Goal: Information Seeking & Learning: Learn about a topic

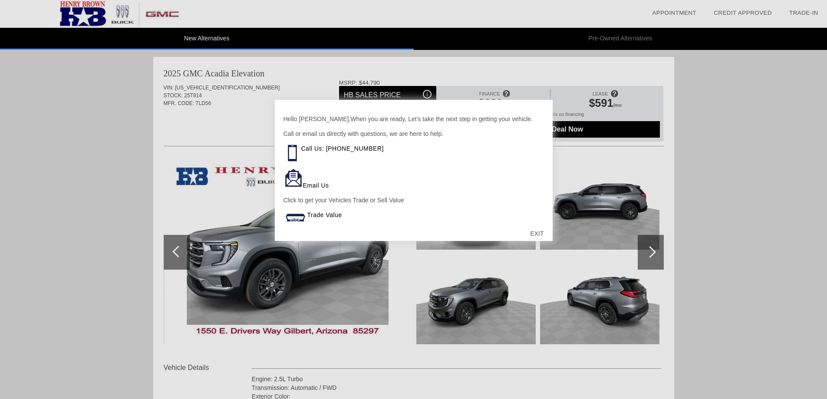
click at [536, 235] on div "EXIT" at bounding box center [536, 234] width 31 height 26
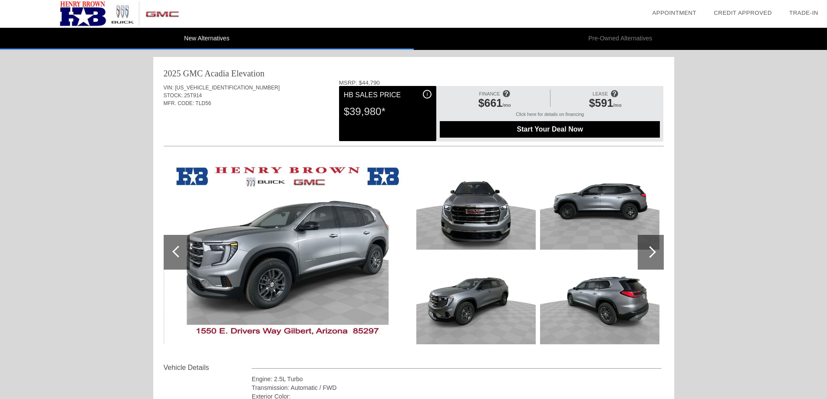
drag, startPoint x: 536, startPoint y: 235, endPoint x: 647, endPoint y: 249, distance: 112.0
click at [647, 249] on div at bounding box center [651, 252] width 26 height 35
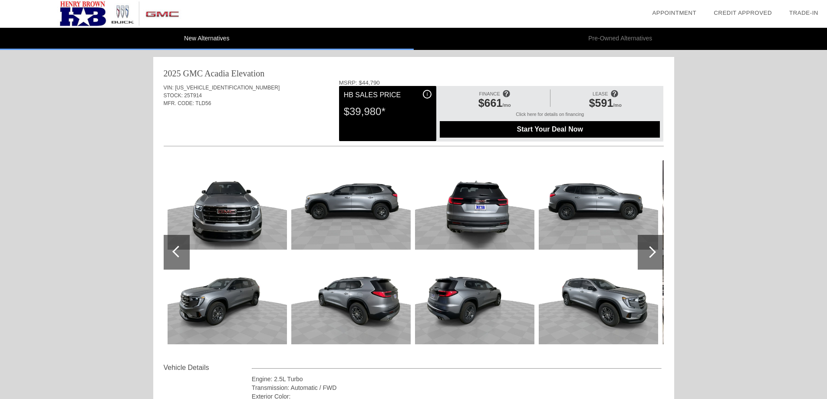
click at [647, 249] on div at bounding box center [650, 252] width 12 height 12
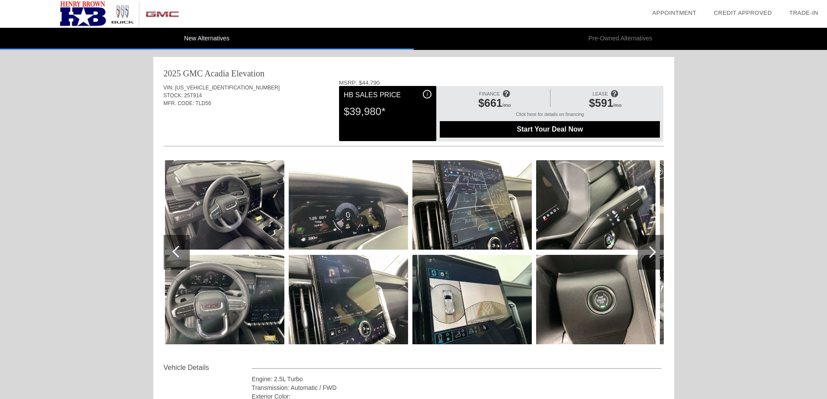
click at [647, 249] on div at bounding box center [650, 252] width 12 height 12
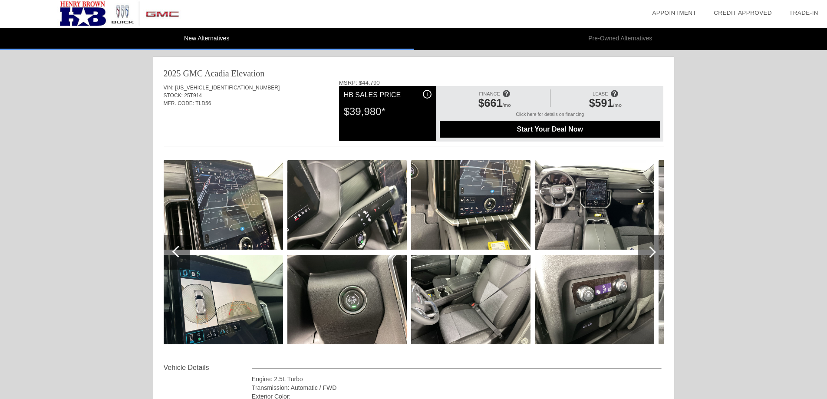
click at [647, 249] on div at bounding box center [650, 252] width 12 height 12
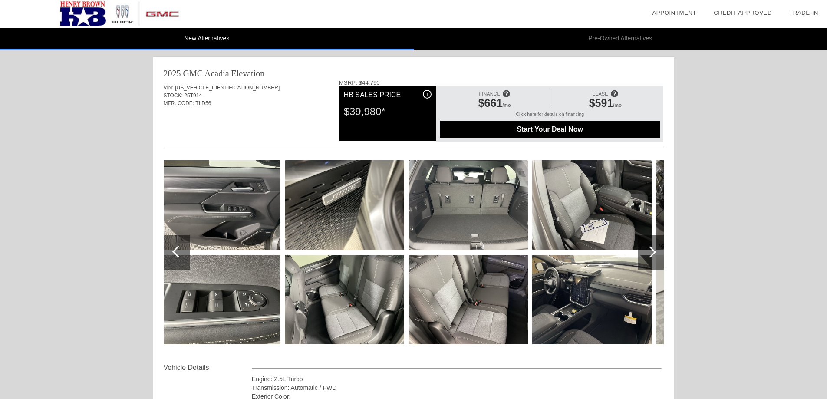
click at [647, 248] on div at bounding box center [650, 252] width 12 height 12
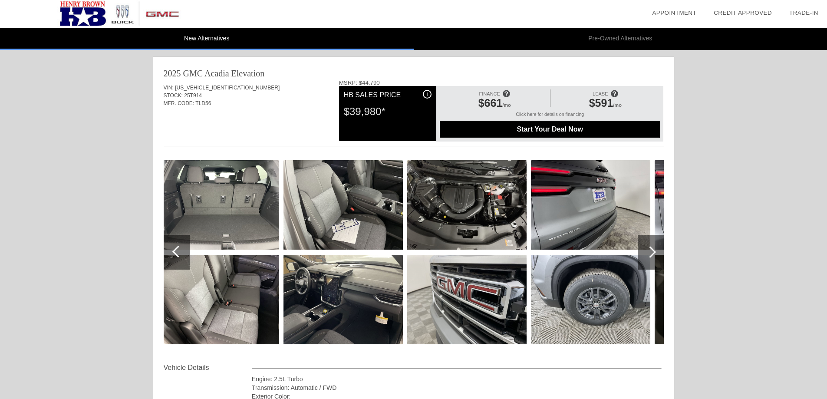
click at [647, 248] on div at bounding box center [650, 252] width 12 height 12
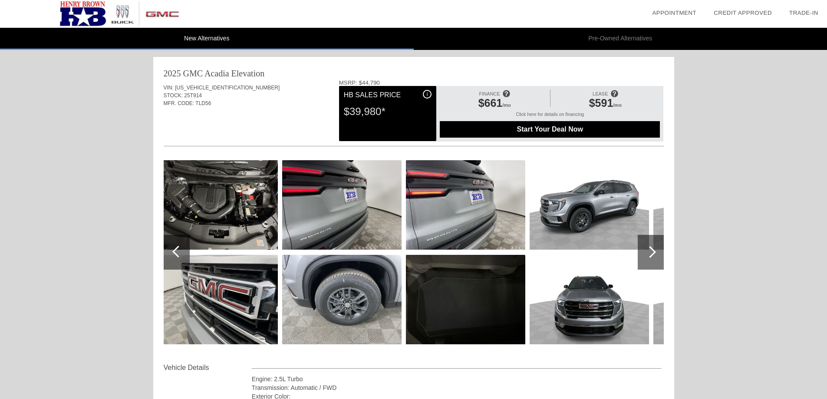
click at [647, 248] on div at bounding box center [651, 252] width 26 height 35
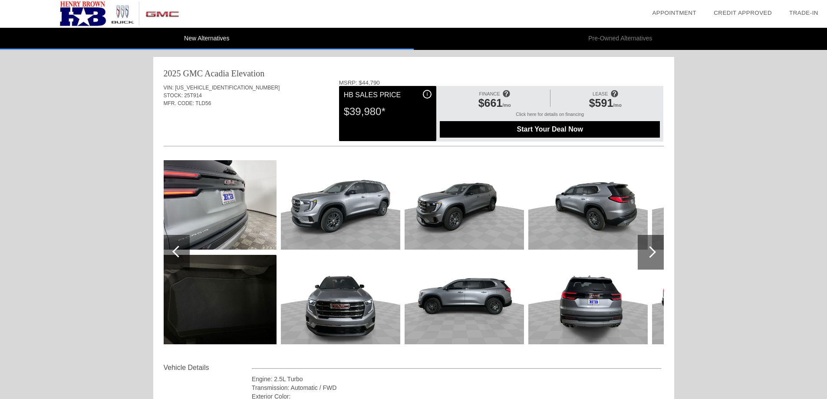
click at [647, 248] on div at bounding box center [651, 252] width 26 height 35
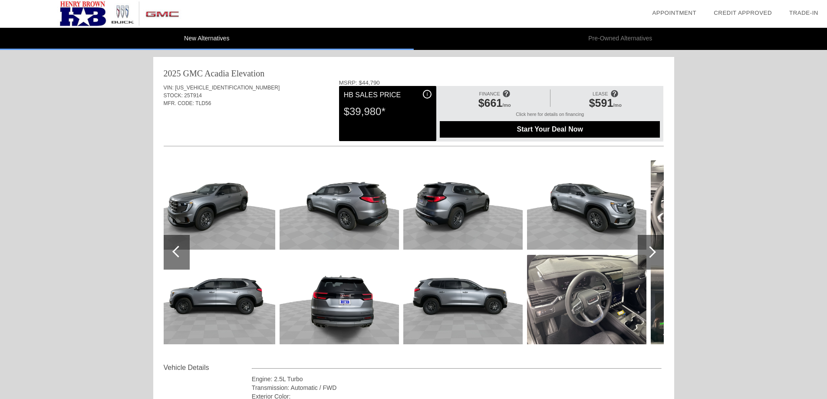
click at [647, 248] on div at bounding box center [651, 252] width 26 height 35
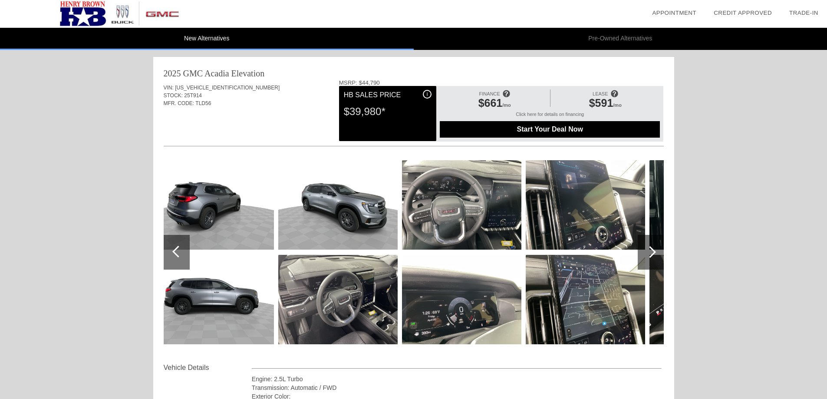
click at [647, 248] on div at bounding box center [651, 252] width 26 height 35
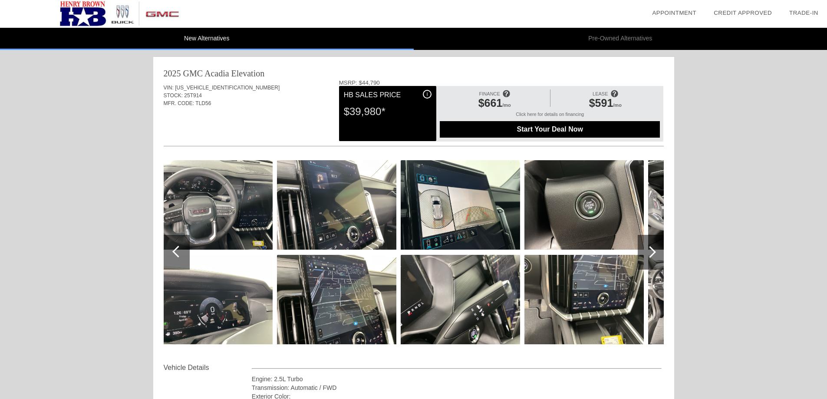
click at [648, 248] on div at bounding box center [650, 252] width 12 height 12
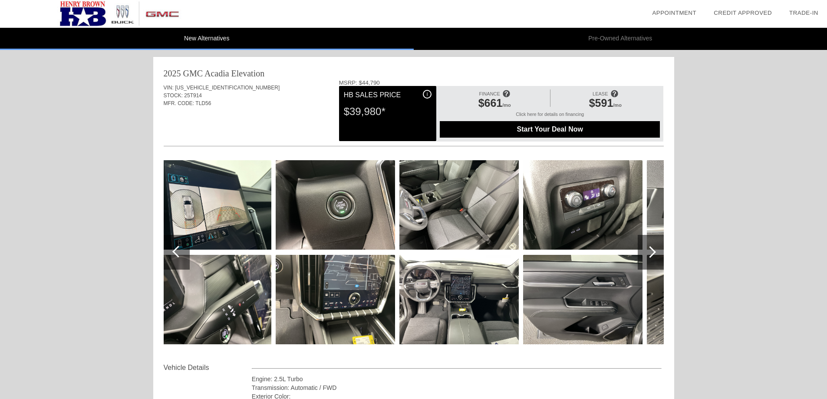
click at [648, 248] on div at bounding box center [650, 252] width 12 height 12
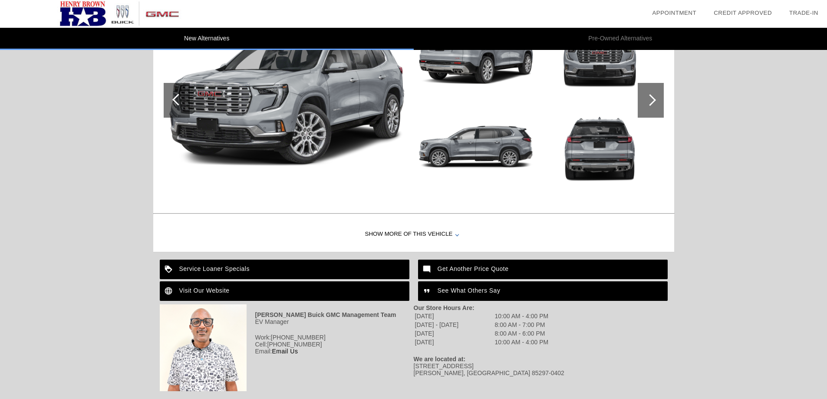
scroll to position [1063, 0]
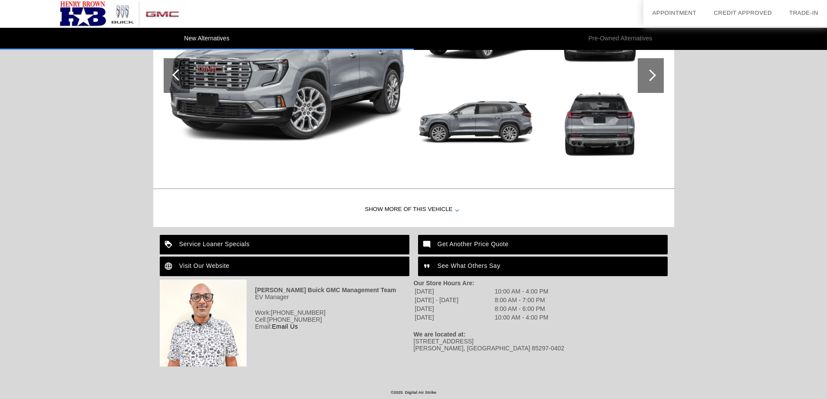
drag, startPoint x: 797, startPoint y: 385, endPoint x: 625, endPoint y: 39, distance: 386.5
click at [625, 39] on li "Pre-Owned Alternatives" at bounding box center [621, 39] width 414 height 22
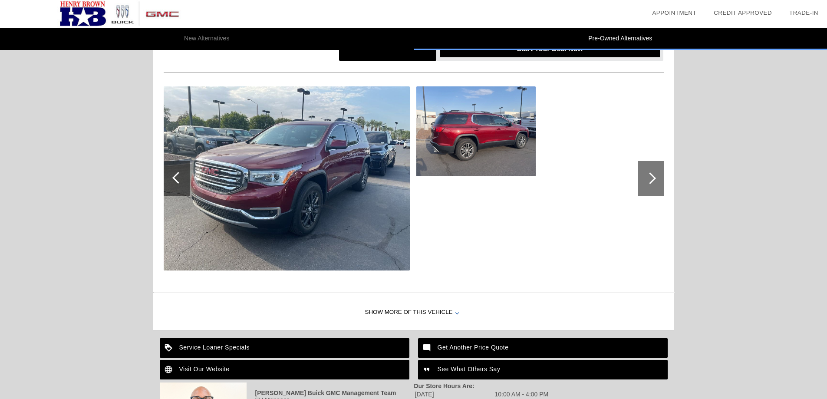
scroll to position [1320, 0]
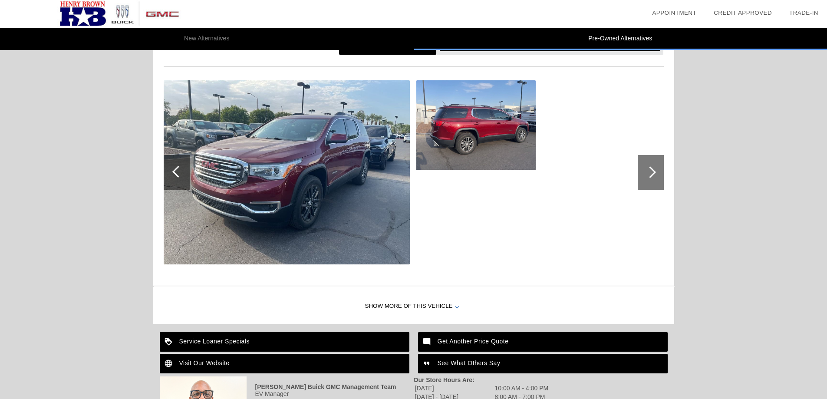
drag, startPoint x: 817, startPoint y: 311, endPoint x: 648, endPoint y: 172, distance: 219.6
click at [648, 172] on div at bounding box center [650, 172] width 12 height 12
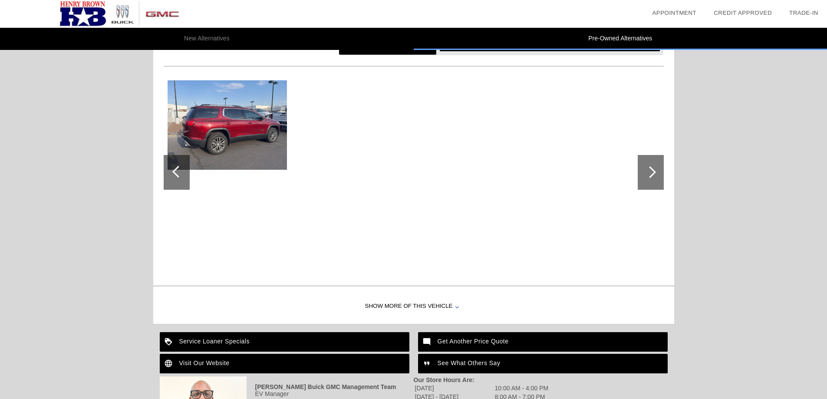
click at [648, 172] on div at bounding box center [650, 172] width 12 height 12
drag, startPoint x: 646, startPoint y: 173, endPoint x: 400, endPoint y: 304, distance: 279.2
click at [400, 304] on div "Show More of this Vehicle" at bounding box center [413, 306] width 521 height 35
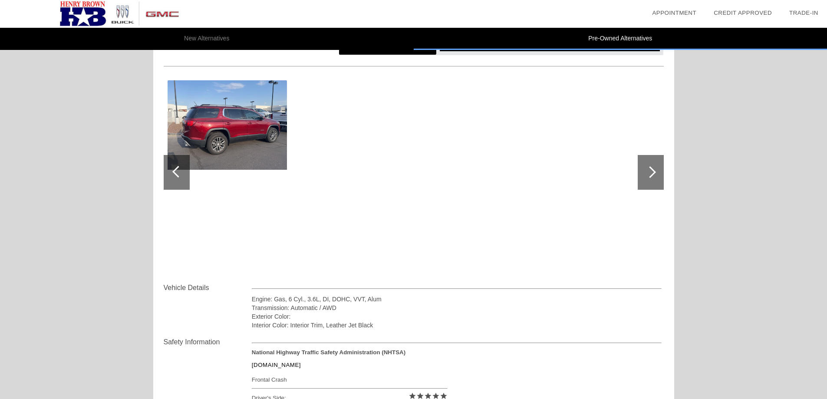
click at [652, 168] on div at bounding box center [650, 172] width 12 height 12
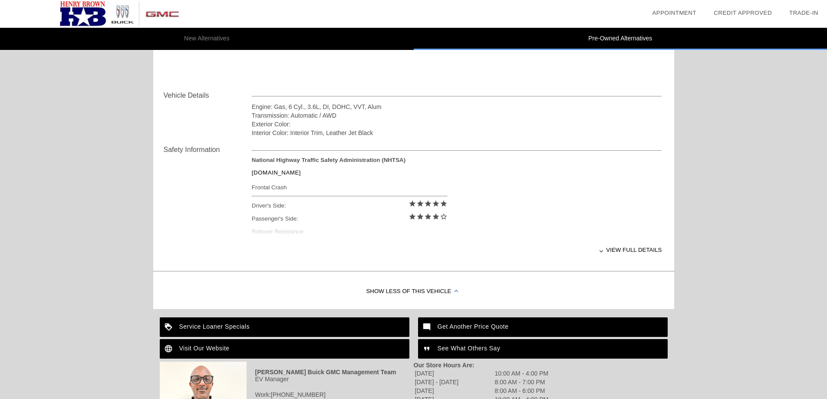
scroll to position [1595, 0]
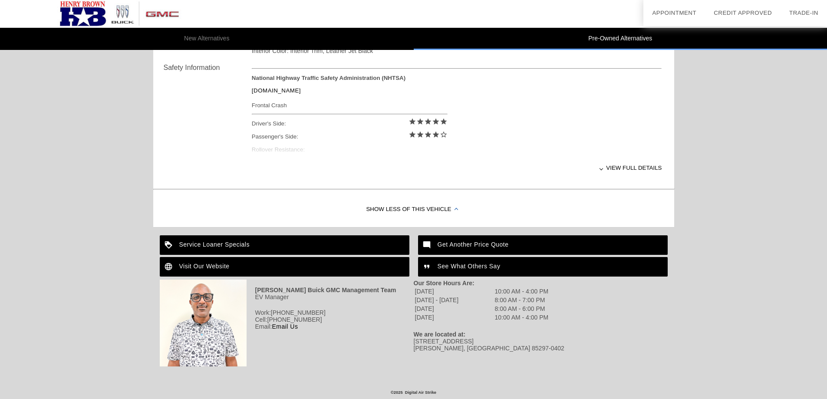
drag, startPoint x: 833, startPoint y: 340, endPoint x: 210, endPoint y: 267, distance: 627.6
click at [210, 267] on div "Visit Our Website" at bounding box center [285, 267] width 250 height 20
